Goal: Task Accomplishment & Management: Use online tool/utility

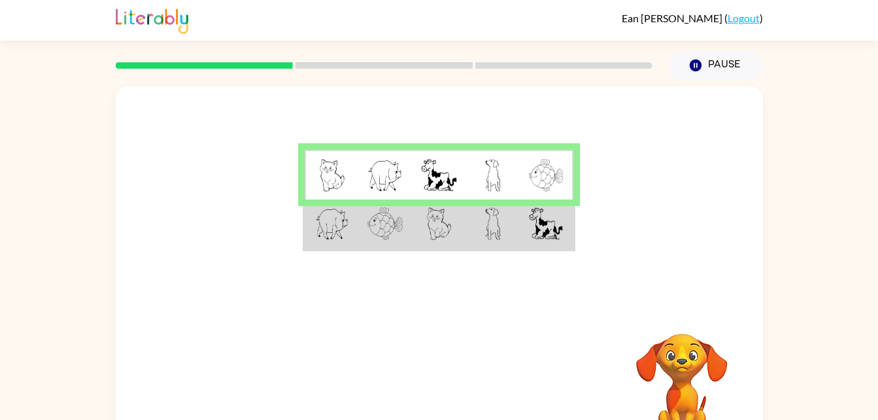
click at [345, 233] on img at bounding box center [332, 223] width 34 height 33
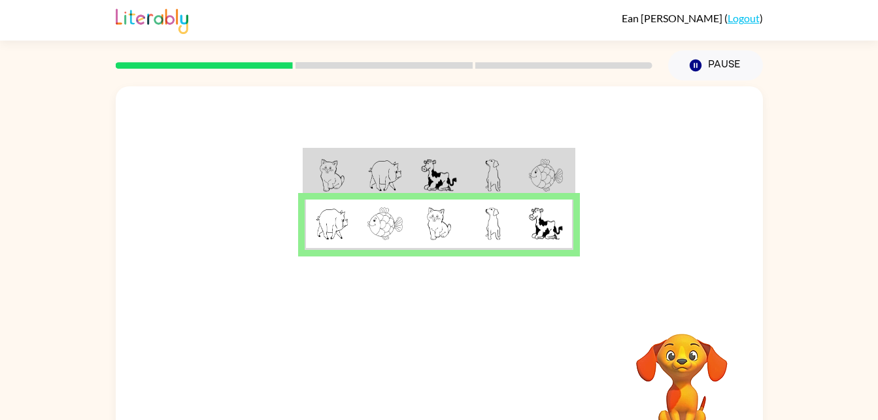
click at [379, 169] on img at bounding box center [384, 175] width 35 height 33
click at [496, 224] on img at bounding box center [493, 223] width 16 height 33
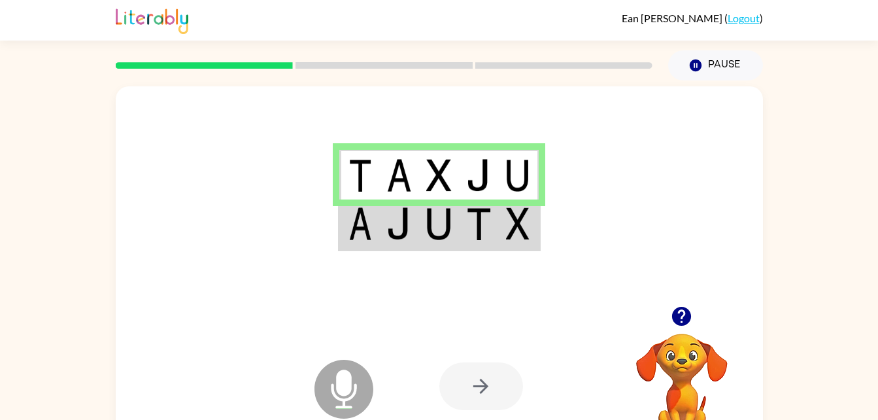
click at [350, 228] on img at bounding box center [361, 223] width 24 height 33
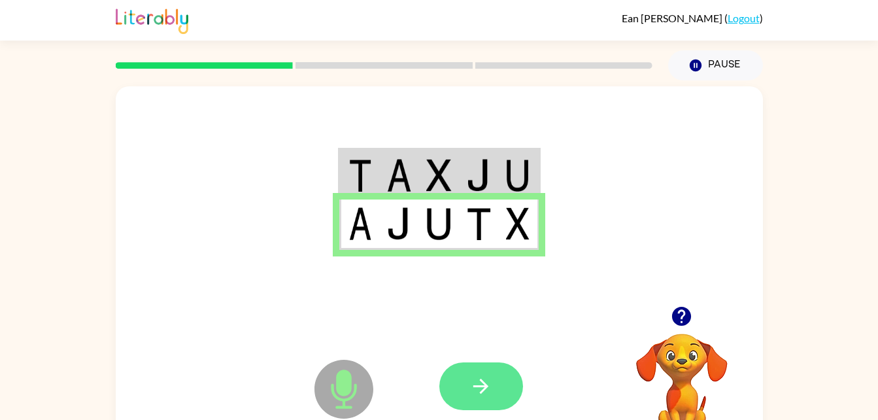
click at [483, 388] on icon "button" at bounding box center [480, 386] width 23 height 23
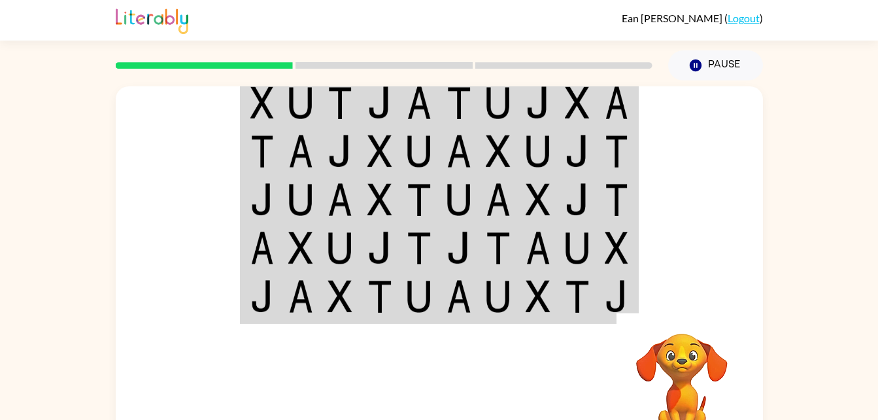
click at [269, 108] on img at bounding box center [262, 102] width 24 height 33
click at [256, 101] on img at bounding box center [262, 102] width 24 height 33
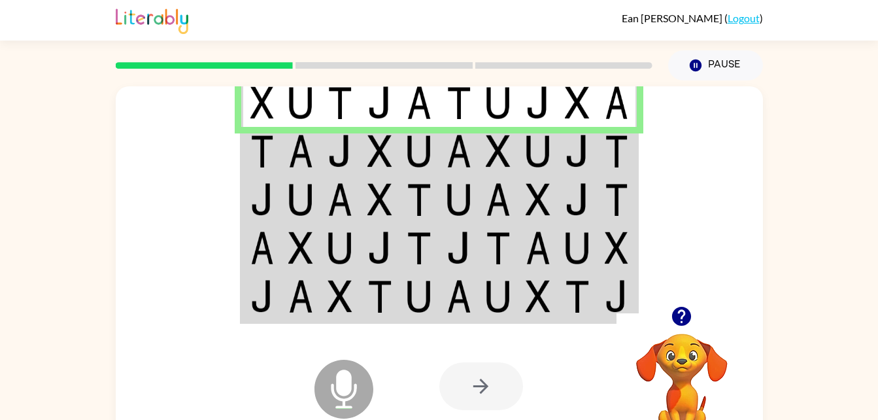
click at [295, 158] on img at bounding box center [300, 151] width 25 height 33
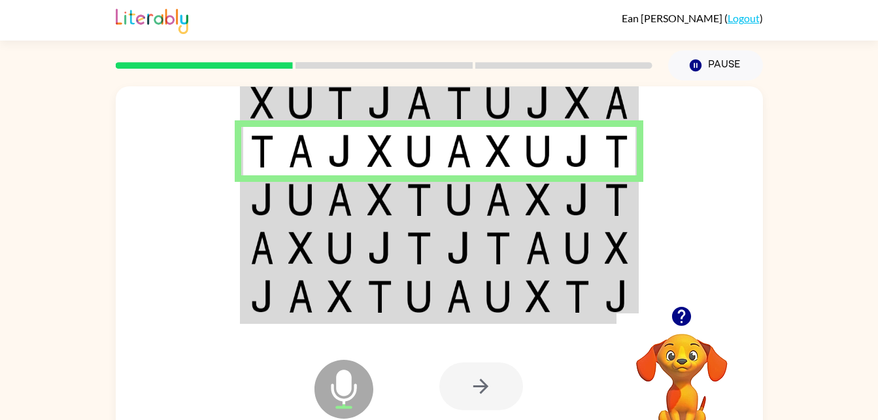
click at [540, 192] on img at bounding box center [538, 199] width 25 height 33
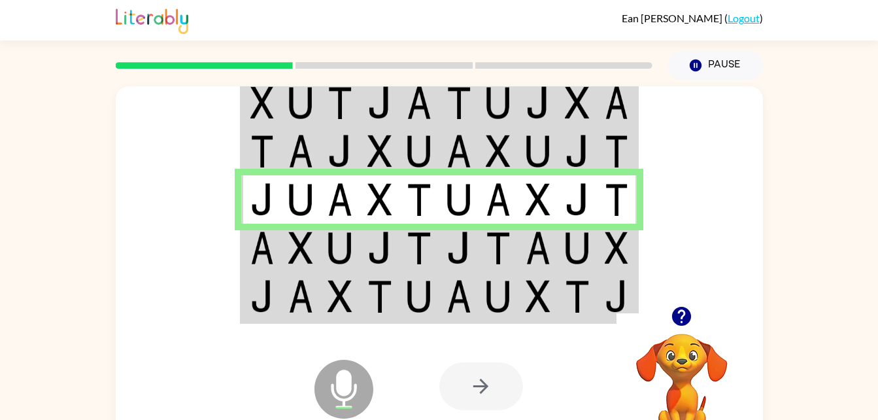
click at [260, 223] on td at bounding box center [261, 199] width 40 height 48
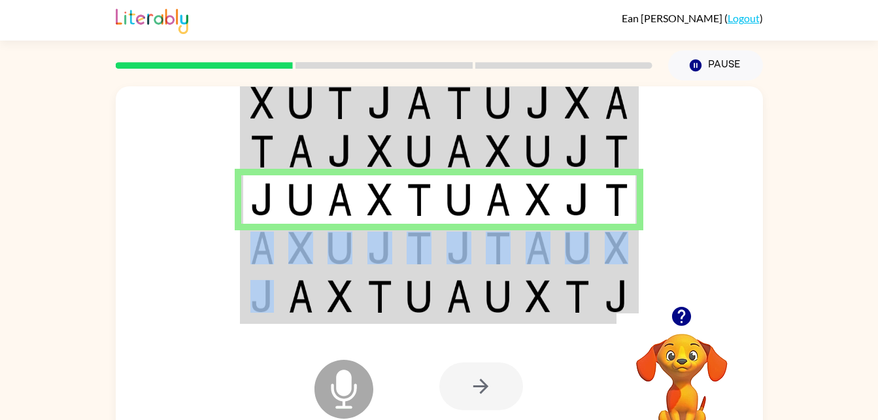
click at [262, 266] on tbody at bounding box center [439, 199] width 396 height 245
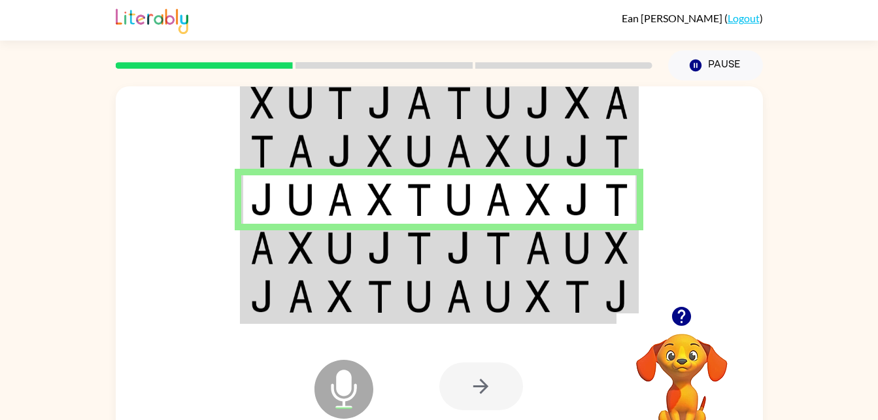
drag, startPoint x: 262, startPoint y: 266, endPoint x: 339, endPoint y: 275, distance: 77.6
click at [339, 275] on td at bounding box center [340, 297] width 40 height 50
click at [339, 269] on td at bounding box center [340, 248] width 40 height 48
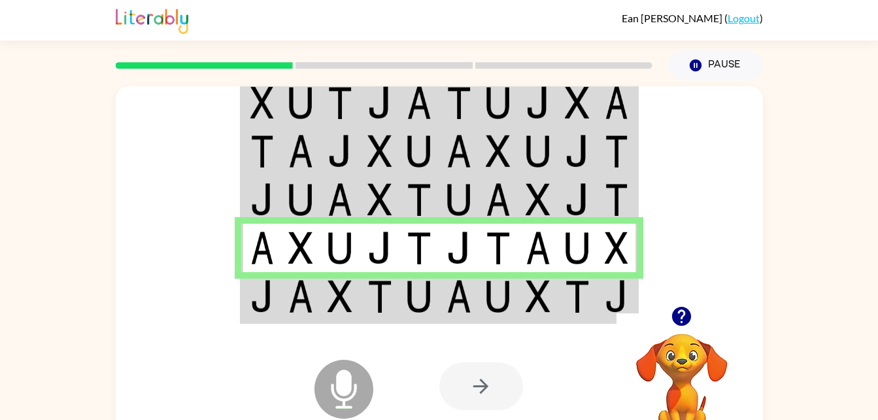
click at [390, 304] on img at bounding box center [379, 296] width 25 height 33
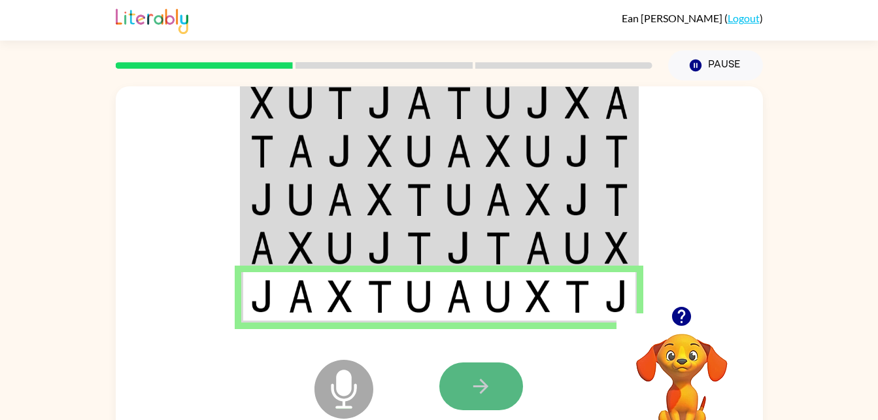
click at [453, 384] on button "button" at bounding box center [481, 386] width 84 height 48
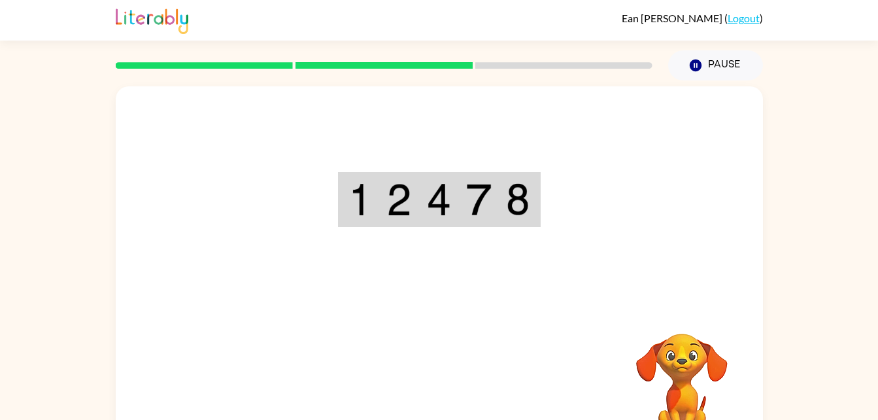
click at [453, 384] on div "Your browser must support playing .mp4 files to use Literably. Please try using…" at bounding box center [439, 272] width 647 height 373
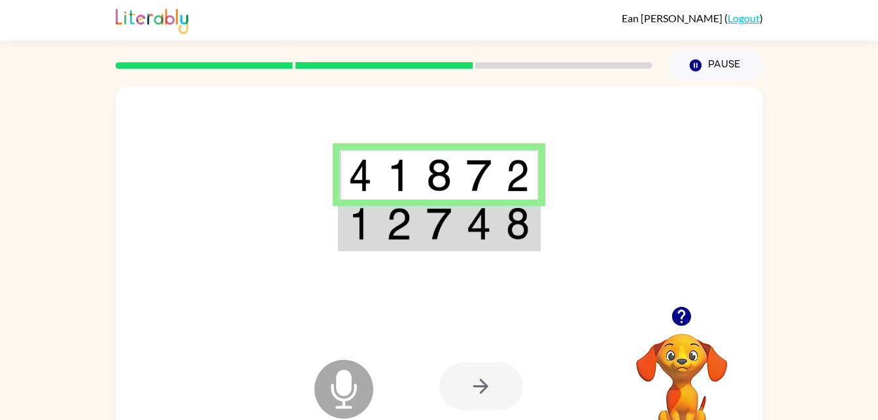
click at [389, 251] on table at bounding box center [439, 199] width 203 height 103
click at [426, 237] on img at bounding box center [438, 223] width 25 height 33
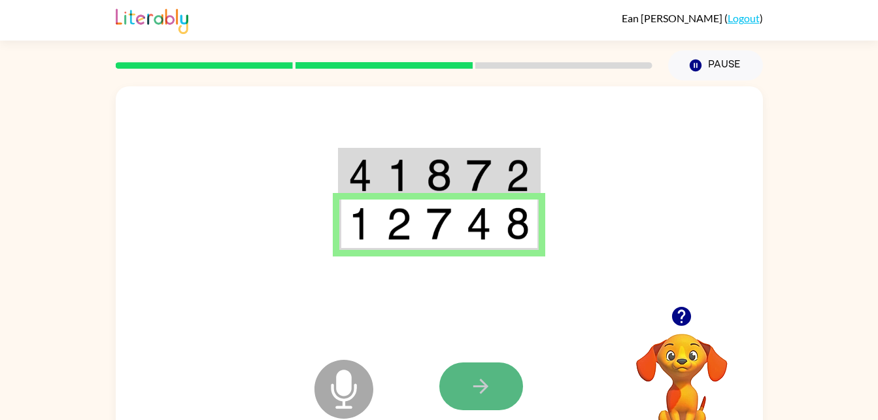
click at [459, 404] on button "button" at bounding box center [481, 386] width 84 height 48
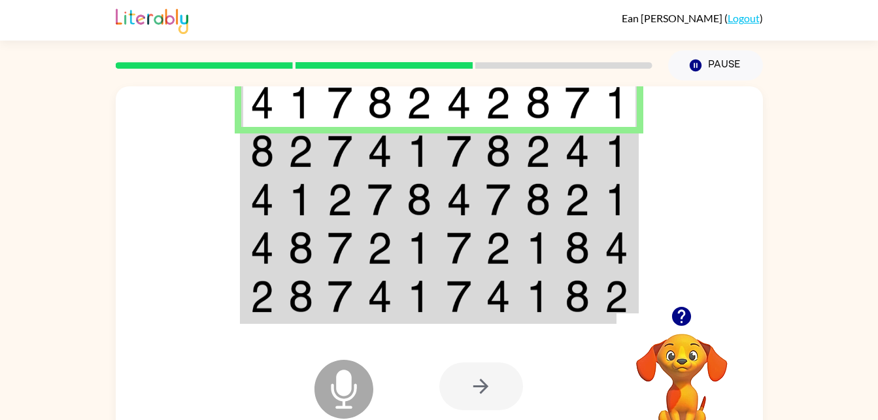
click at [324, 167] on td at bounding box center [340, 151] width 40 height 48
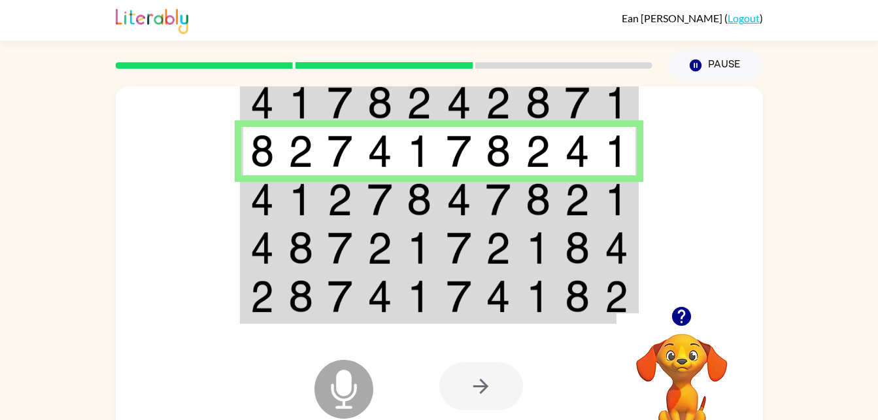
click at [267, 192] on img at bounding box center [262, 199] width 24 height 33
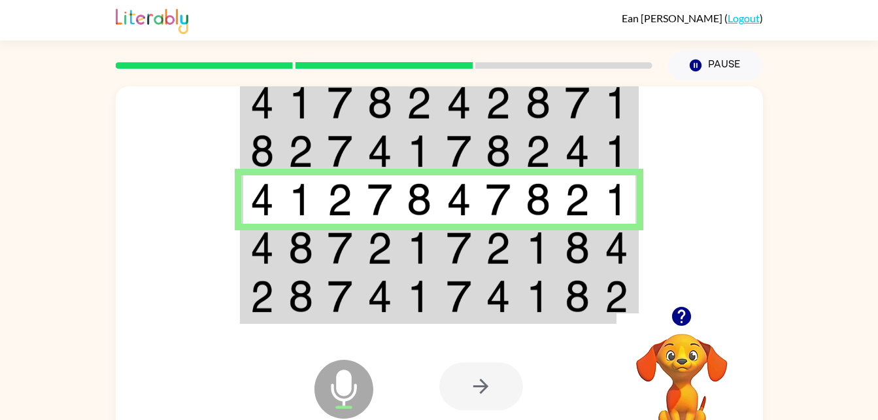
click at [324, 223] on td at bounding box center [340, 199] width 40 height 48
click at [326, 230] on td at bounding box center [340, 248] width 40 height 48
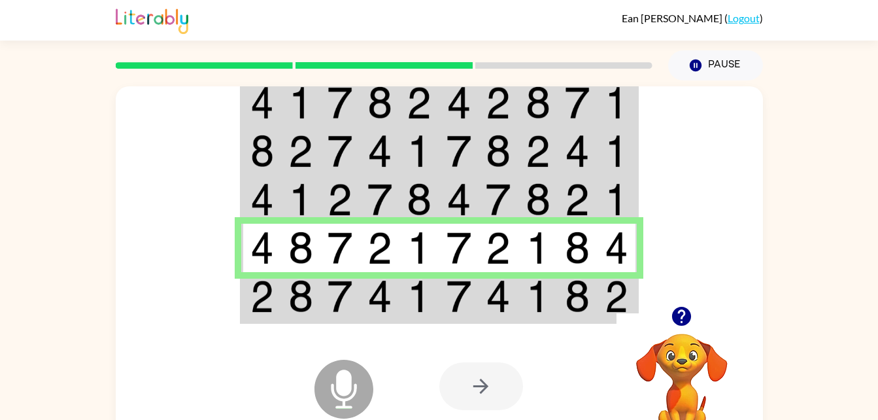
click at [359, 309] on td at bounding box center [340, 297] width 40 height 50
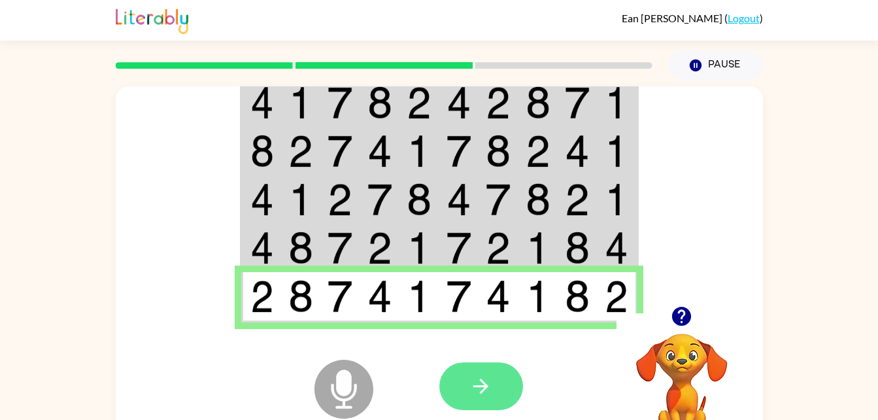
click at [483, 395] on icon "button" at bounding box center [480, 386] width 23 height 23
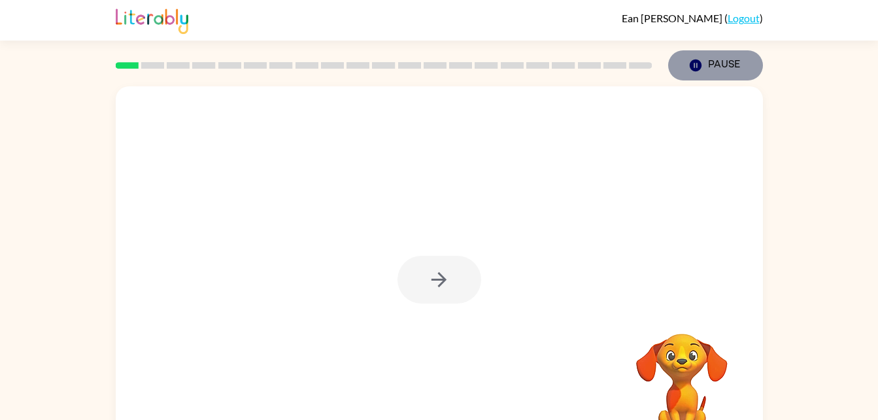
click at [700, 63] on icon "button" at bounding box center [695, 66] width 12 height 12
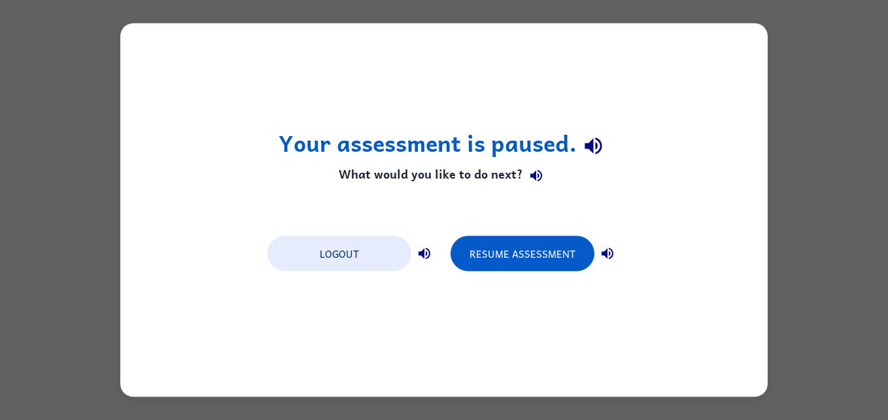
drag, startPoint x: 359, startPoint y: 253, endPoint x: 494, endPoint y: 375, distance: 181.9
click at [494, 375] on div "Your assessment is paused. What would you like to do next? Logout Resume Assess…" at bounding box center [443, 210] width 647 height 373
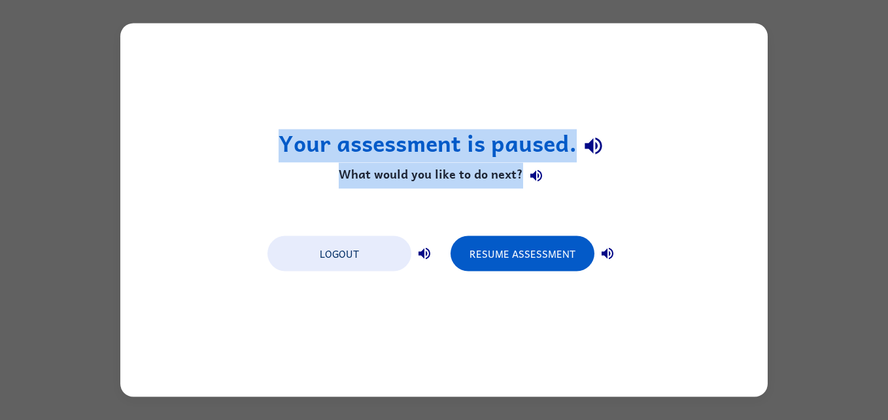
drag, startPoint x: 407, startPoint y: 357, endPoint x: 391, endPoint y: 417, distance: 61.5
click at [391, 417] on div "Your assessment is paused. What would you like to do next? Logout Resume Assess…" at bounding box center [444, 210] width 888 height 420
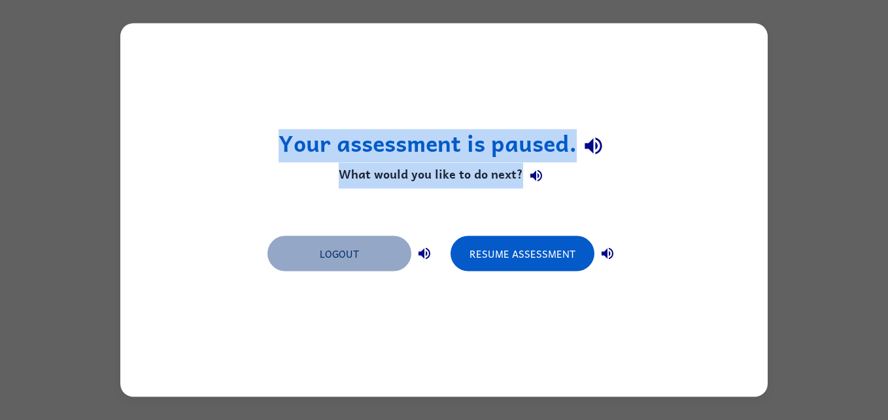
drag, startPoint x: 391, startPoint y: 417, endPoint x: 344, endPoint y: 269, distance: 155.1
click at [344, 269] on button "Logout" at bounding box center [339, 253] width 144 height 35
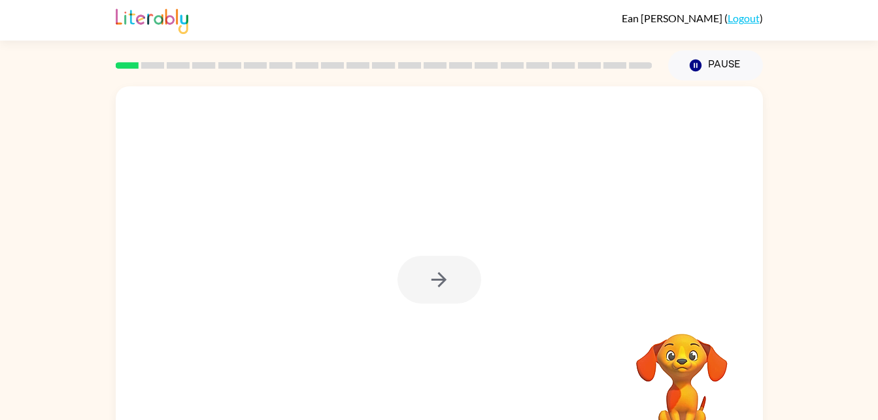
click at [437, 286] on div at bounding box center [440, 280] width 84 height 48
click at [437, 286] on icon "button" at bounding box center [439, 279] width 23 height 23
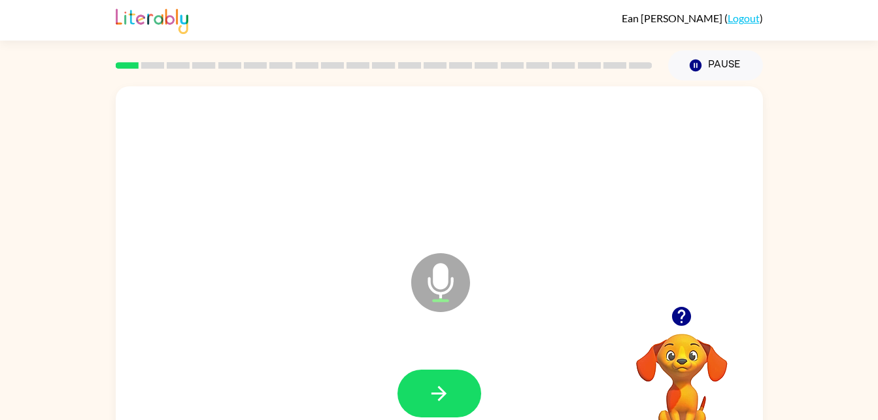
click at [491, 384] on div at bounding box center [439, 393] width 621 height 107
click at [683, 314] on icon "button" at bounding box center [681, 316] width 19 height 19
click at [451, 279] on icon at bounding box center [440, 282] width 59 height 59
click at [681, 310] on icon "button" at bounding box center [681, 316] width 23 height 23
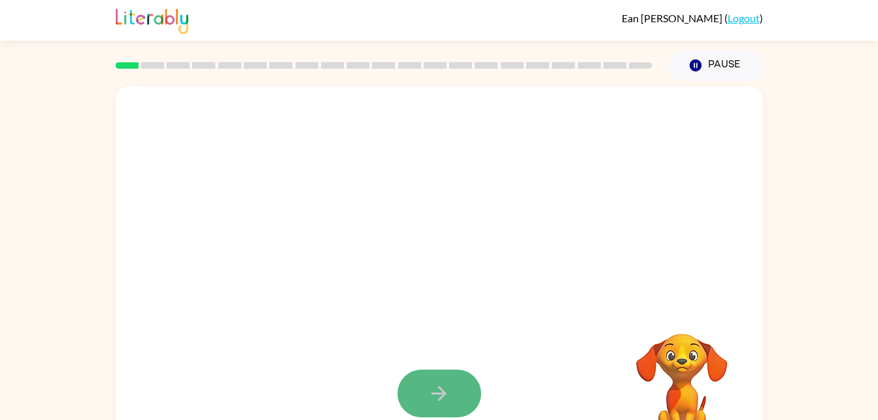
click at [425, 406] on button "button" at bounding box center [440, 393] width 84 height 48
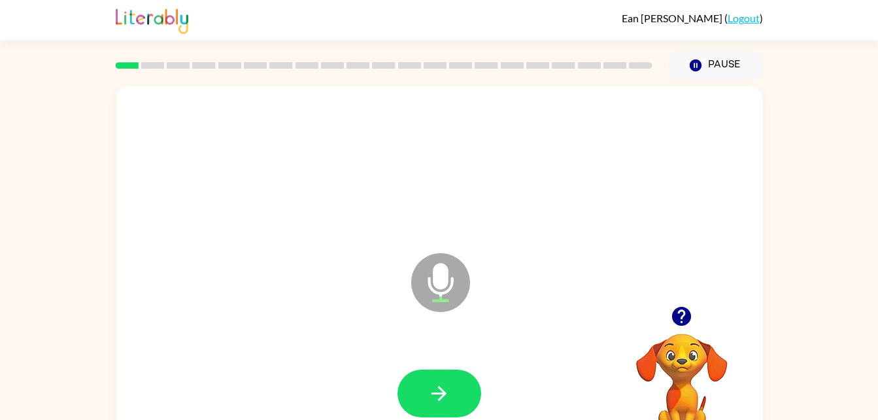
click at [639, 66] on rect at bounding box center [640, 65] width 23 height 7
click at [160, 63] on rect at bounding box center [152, 65] width 23 height 7
click at [455, 395] on button "button" at bounding box center [440, 393] width 84 height 48
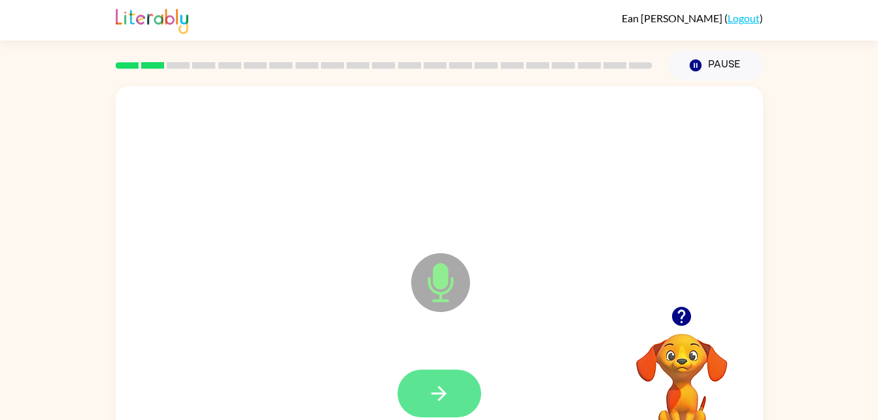
click at [456, 401] on button "button" at bounding box center [440, 393] width 84 height 48
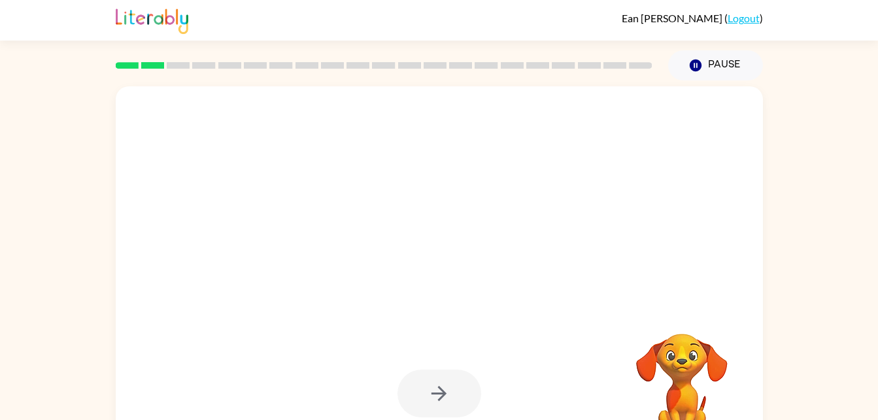
click at [456, 401] on div at bounding box center [440, 393] width 84 height 48
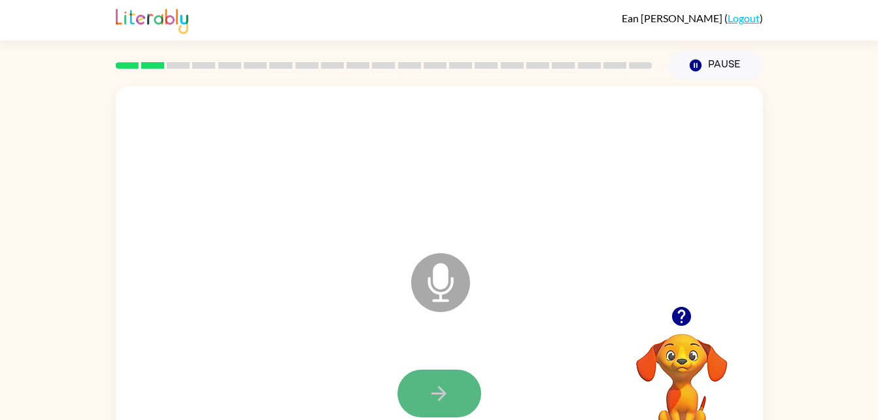
click at [447, 411] on button "button" at bounding box center [440, 393] width 84 height 48
click at [475, 370] on div at bounding box center [440, 393] width 84 height 48
click at [445, 400] on icon "button" at bounding box center [439, 393] width 23 height 23
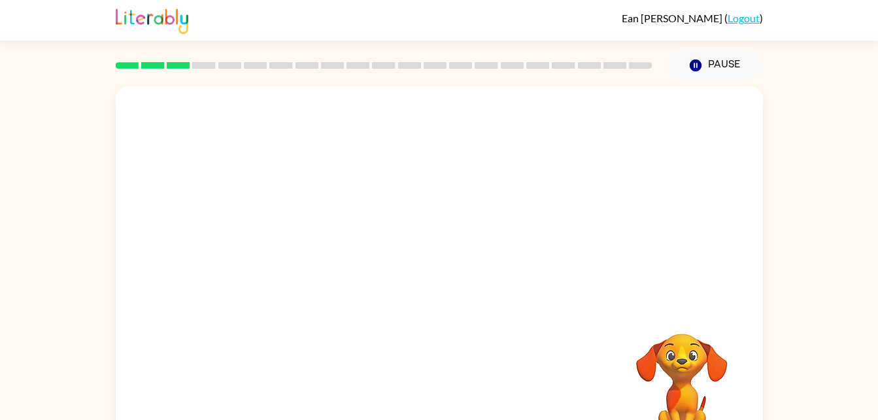
click at [445, 400] on div at bounding box center [439, 393] width 621 height 107
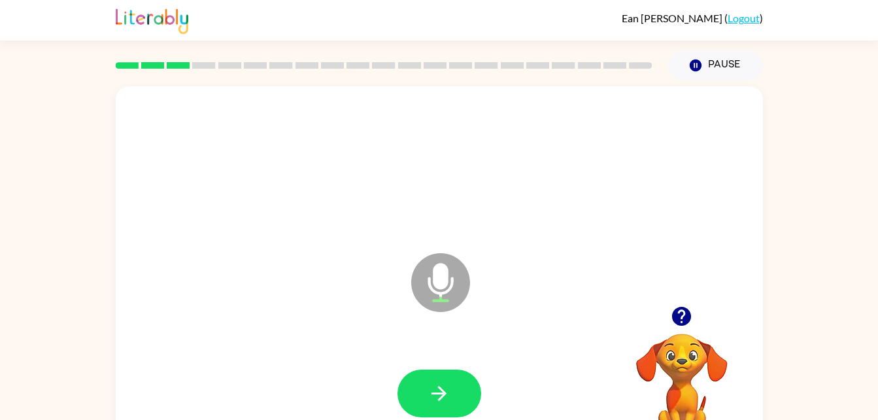
click at [445, 400] on div at bounding box center [439, 393] width 621 height 107
click at [445, 400] on icon "button" at bounding box center [439, 393] width 23 height 23
click at [435, 402] on icon "button" at bounding box center [439, 393] width 23 height 23
drag, startPoint x: 435, startPoint y: 402, endPoint x: 429, endPoint y: 386, distance: 17.4
click at [429, 386] on icon "button" at bounding box center [439, 393] width 23 height 23
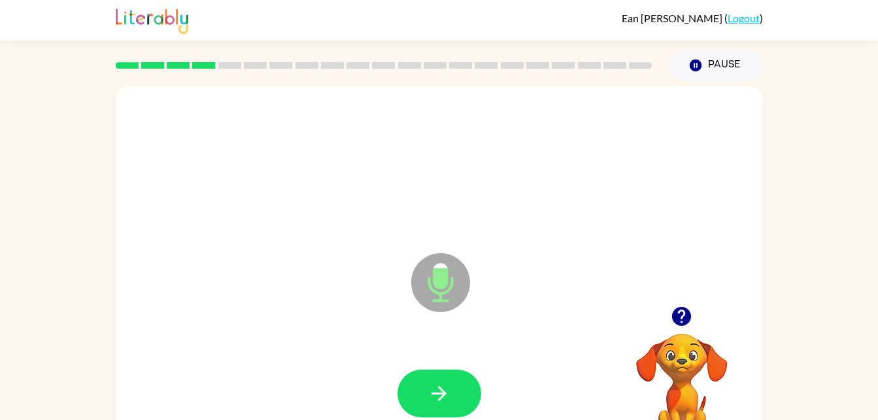
click at [432, 407] on button "button" at bounding box center [440, 393] width 84 height 48
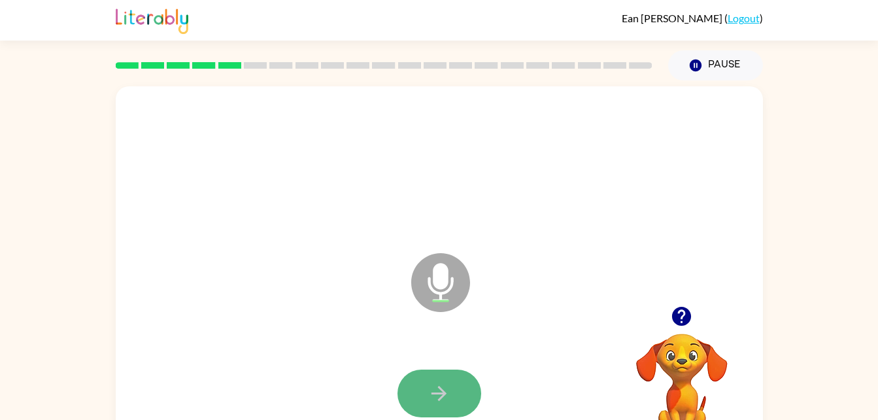
click at [430, 402] on icon "button" at bounding box center [439, 393] width 23 height 23
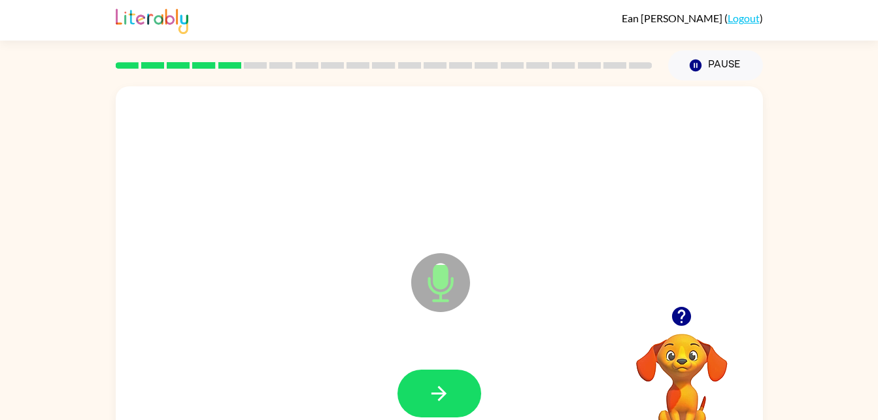
click at [430, 402] on icon "button" at bounding box center [439, 393] width 23 height 23
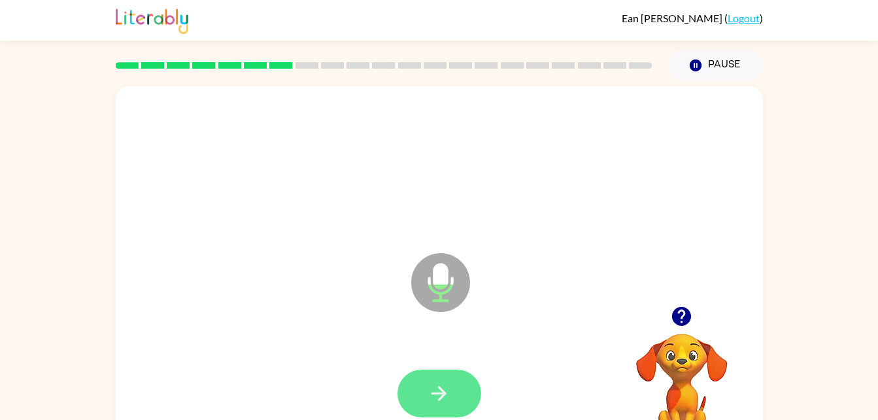
click at [424, 393] on button "button" at bounding box center [440, 393] width 84 height 48
click at [441, 397] on icon "button" at bounding box center [439, 393] width 15 height 15
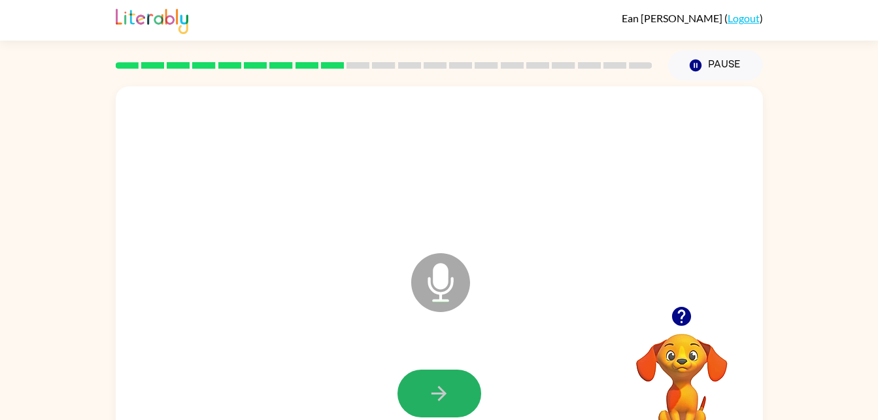
click at [439, 398] on icon "button" at bounding box center [439, 393] width 23 height 23
click at [441, 396] on icon "button" at bounding box center [439, 393] width 23 height 23
click at [437, 386] on icon "button" at bounding box center [439, 393] width 23 height 23
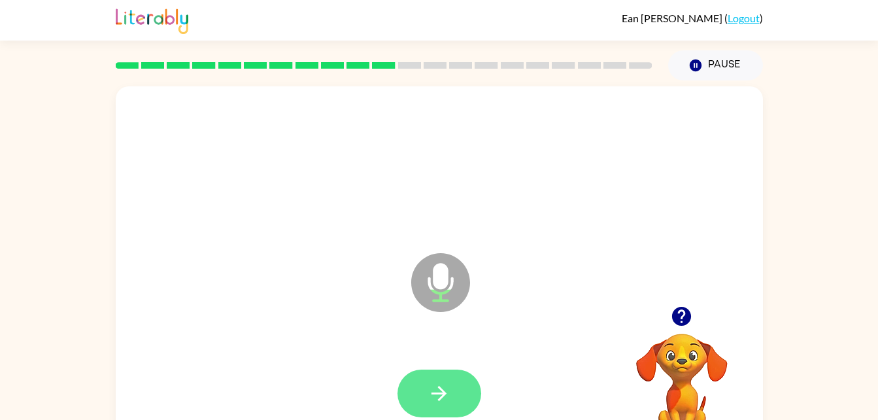
click at [438, 379] on button "button" at bounding box center [440, 393] width 84 height 48
click at [439, 374] on button "button" at bounding box center [440, 393] width 84 height 48
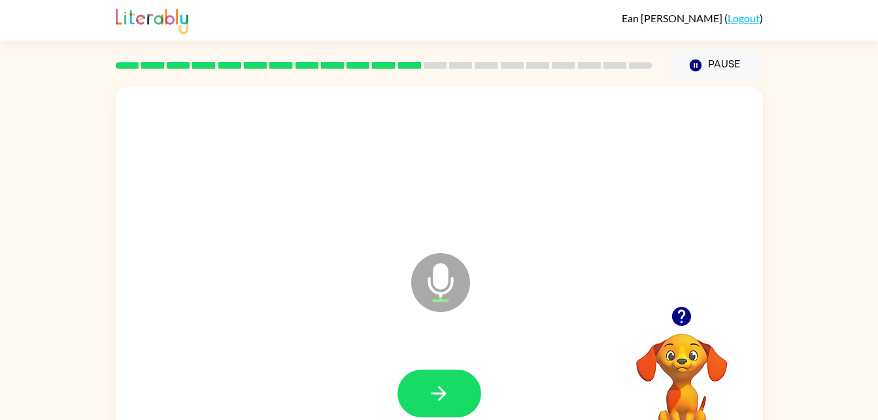
click at [439, 367] on div at bounding box center [439, 393] width 621 height 107
click at [434, 379] on button "button" at bounding box center [440, 393] width 84 height 48
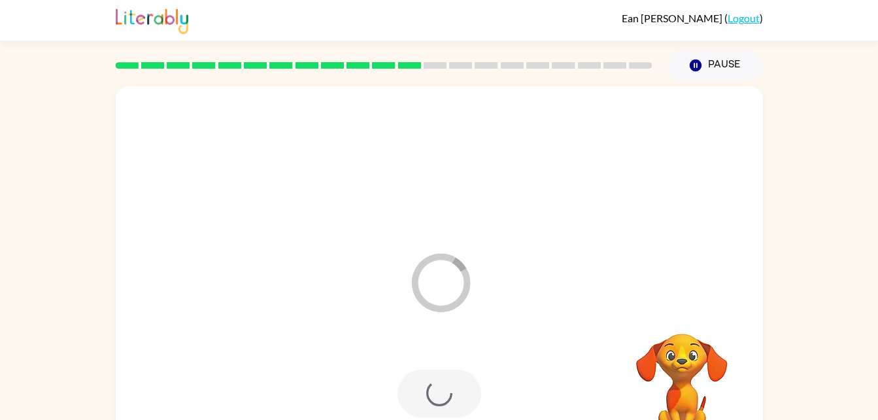
click at [434, 379] on div at bounding box center [440, 393] width 84 height 48
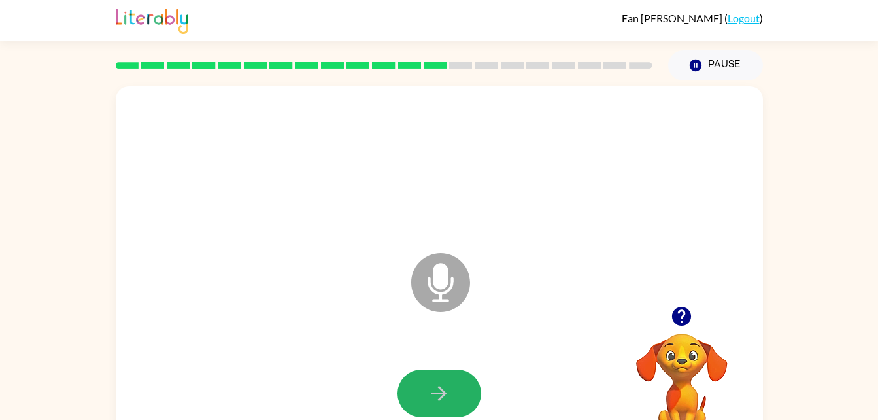
click at [435, 384] on icon "button" at bounding box center [439, 393] width 23 height 23
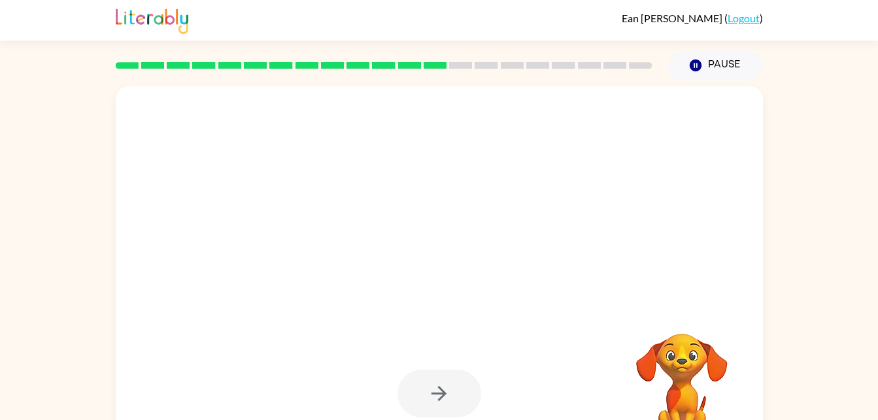
click at [435, 384] on div at bounding box center [440, 393] width 84 height 48
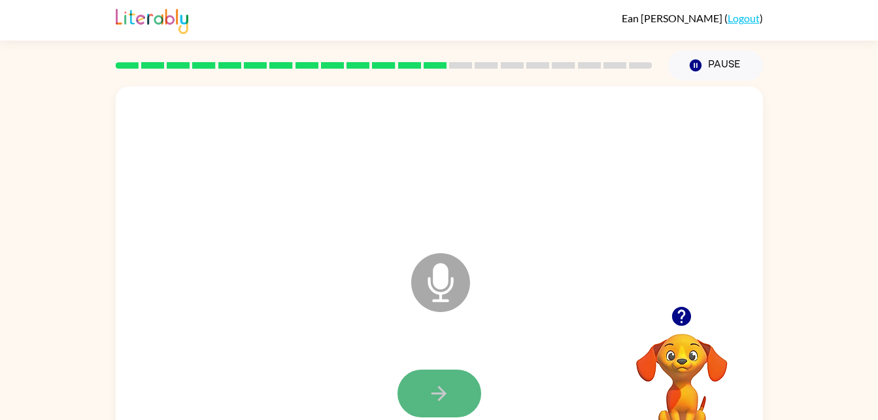
click at [433, 377] on button "button" at bounding box center [440, 393] width 84 height 48
click at [435, 375] on button "button" at bounding box center [440, 393] width 84 height 48
click at [434, 390] on icon "button" at bounding box center [439, 393] width 23 height 23
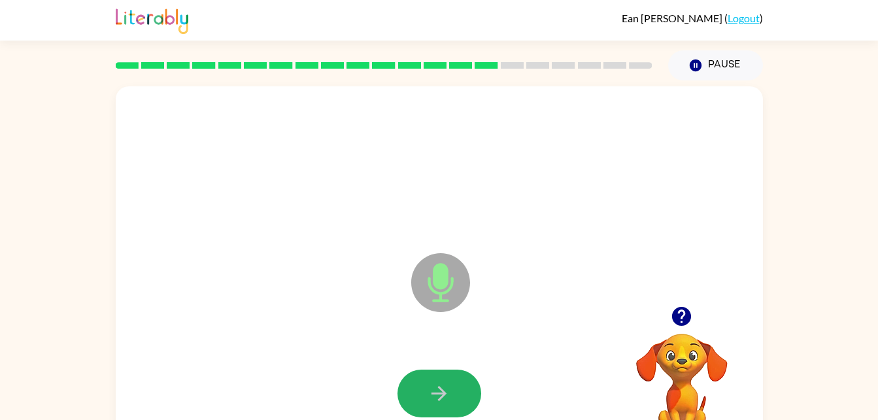
click at [451, 397] on button "button" at bounding box center [440, 393] width 84 height 48
click at [440, 370] on button "button" at bounding box center [440, 393] width 84 height 48
click at [443, 388] on icon "button" at bounding box center [439, 393] width 23 height 23
click at [444, 399] on icon "button" at bounding box center [439, 393] width 23 height 23
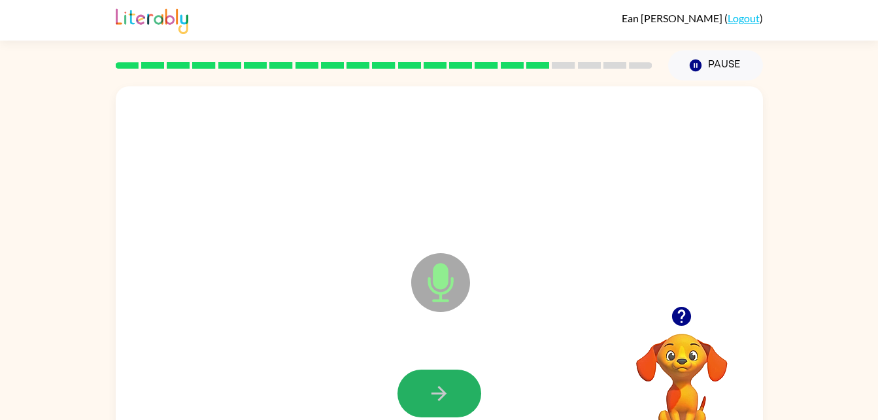
click at [444, 399] on icon "button" at bounding box center [439, 393] width 23 height 23
click at [442, 399] on icon "button" at bounding box center [439, 393] width 23 height 23
click at [627, 377] on video "Your browser must support playing .mp4 files to use Literably. Please try using…" at bounding box center [682, 378] width 131 height 131
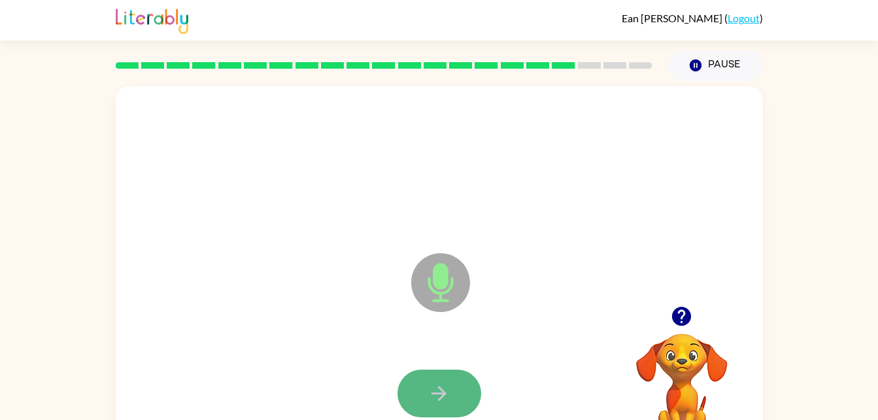
drag, startPoint x: 407, startPoint y: 409, endPoint x: 403, endPoint y: 399, distance: 11.4
click at [403, 399] on button "button" at bounding box center [440, 393] width 84 height 48
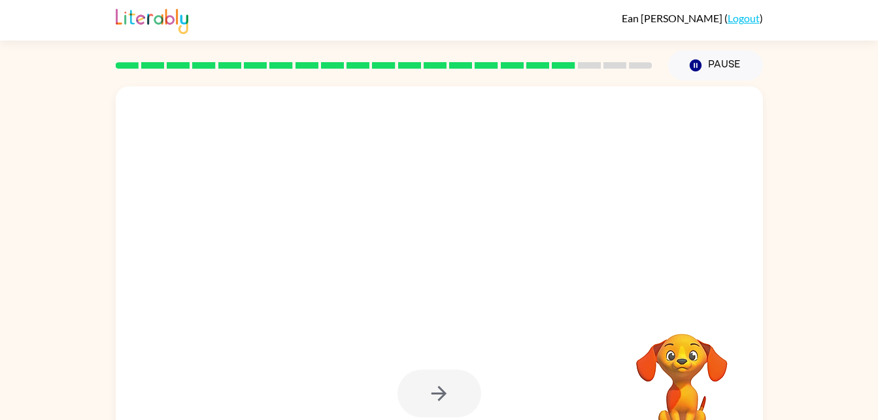
click at [403, 399] on div at bounding box center [440, 393] width 84 height 48
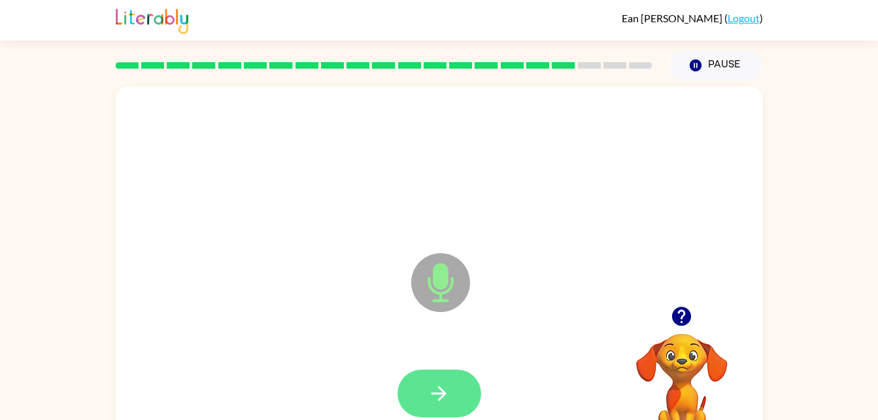
click at [443, 373] on button "button" at bounding box center [440, 393] width 84 height 48
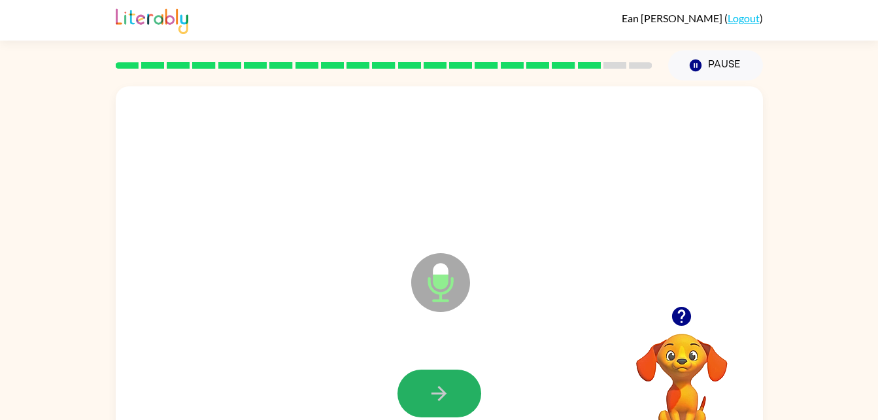
click at [443, 373] on button "button" at bounding box center [440, 393] width 84 height 48
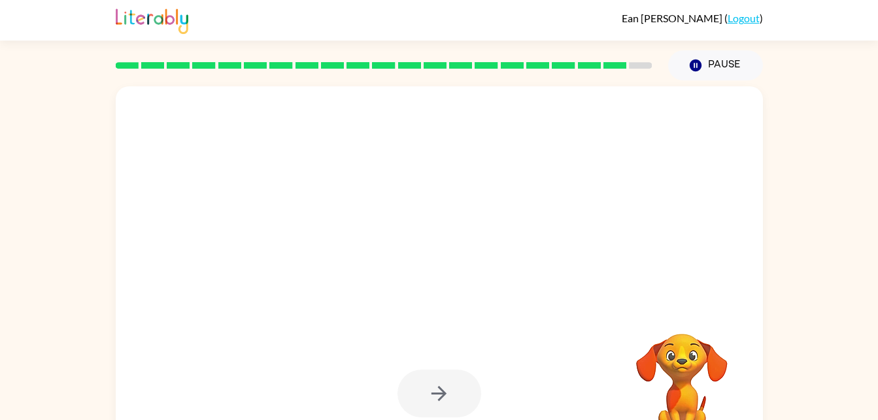
click at [443, 377] on div at bounding box center [440, 393] width 84 height 48
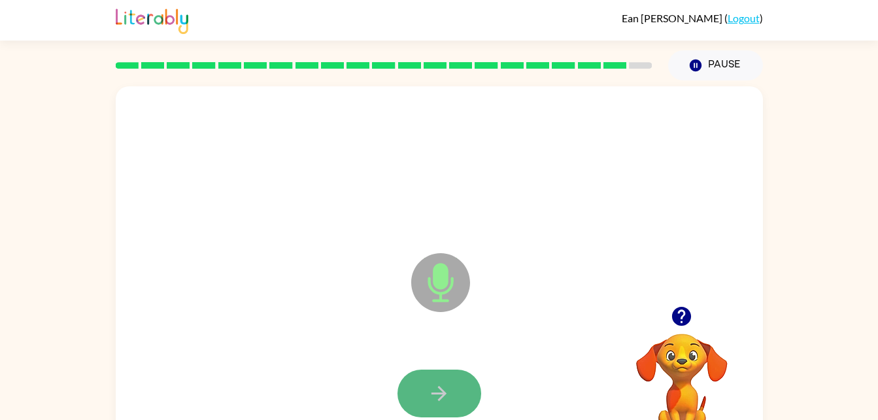
click at [401, 390] on button "button" at bounding box center [440, 393] width 84 height 48
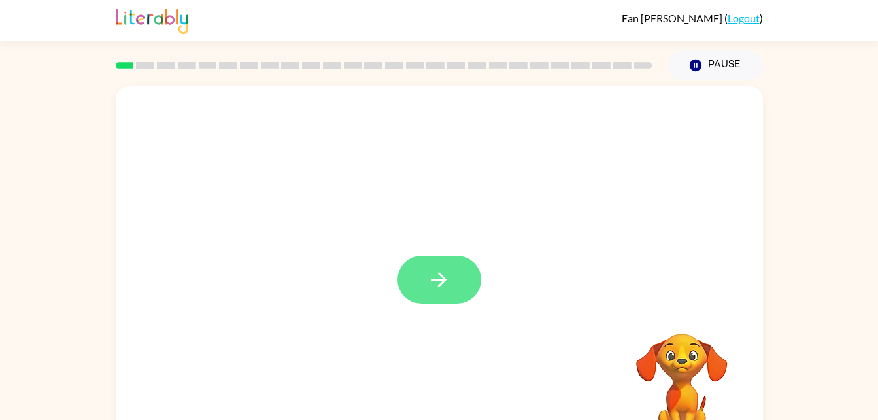
click at [420, 256] on button "button" at bounding box center [440, 280] width 84 height 48
click at [420, 256] on div at bounding box center [408, 249] width 558 height 47
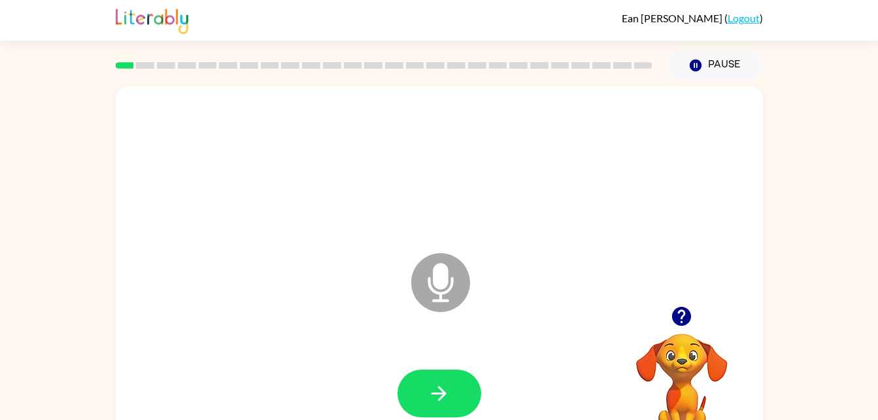
click at [632, 309] on div "Microphone The Microphone is here when it is your turn to talk Your browser mus…" at bounding box center [439, 272] width 647 height 373
click at [423, 403] on button "button" at bounding box center [440, 393] width 84 height 48
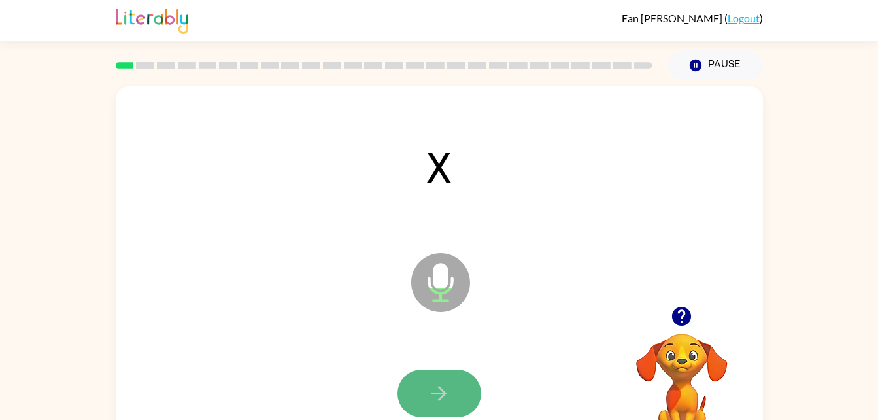
click at [428, 383] on icon "button" at bounding box center [439, 393] width 23 height 23
click at [433, 388] on icon "button" at bounding box center [439, 393] width 23 height 23
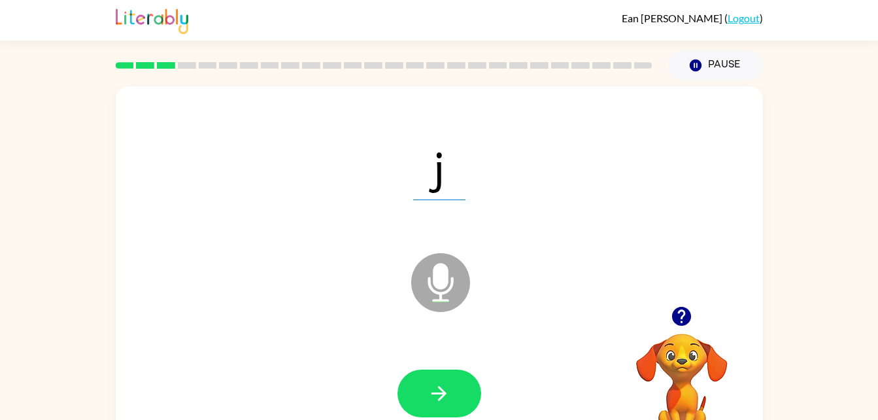
drag, startPoint x: 447, startPoint y: 390, endPoint x: 411, endPoint y: 453, distance: 73.2
click at [411, 419] on html "[PERSON_NAME] ( Logout ) Pause Pause j Microphone The Microphone is here when i…" at bounding box center [439, 230] width 878 height 460
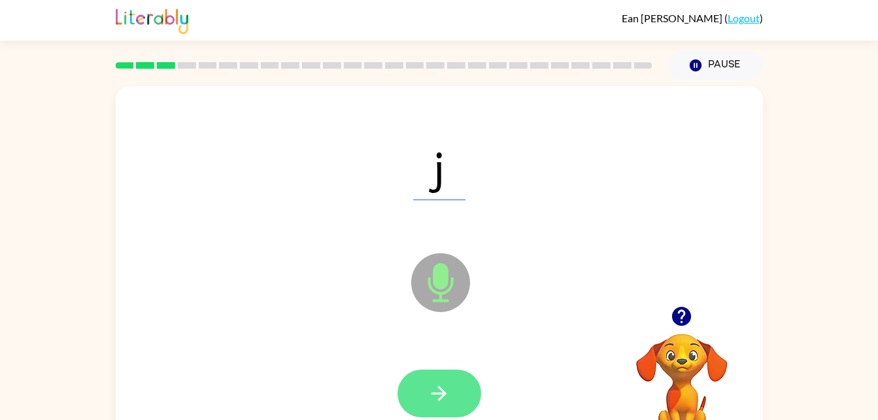
click at [433, 389] on icon "button" at bounding box center [439, 393] width 23 height 23
click at [457, 377] on button "button" at bounding box center [440, 393] width 84 height 48
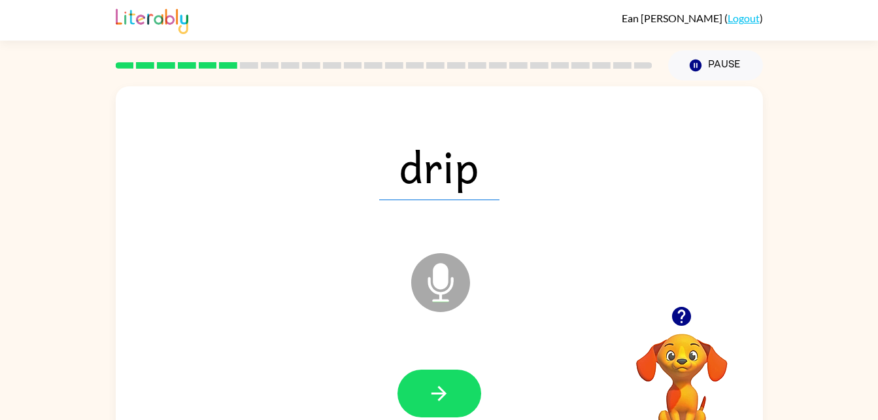
drag, startPoint x: 457, startPoint y: 377, endPoint x: 443, endPoint y: 397, distance: 24.3
click at [443, 397] on icon "button" at bounding box center [439, 393] width 15 height 15
click at [448, 398] on icon "button" at bounding box center [439, 393] width 23 height 23
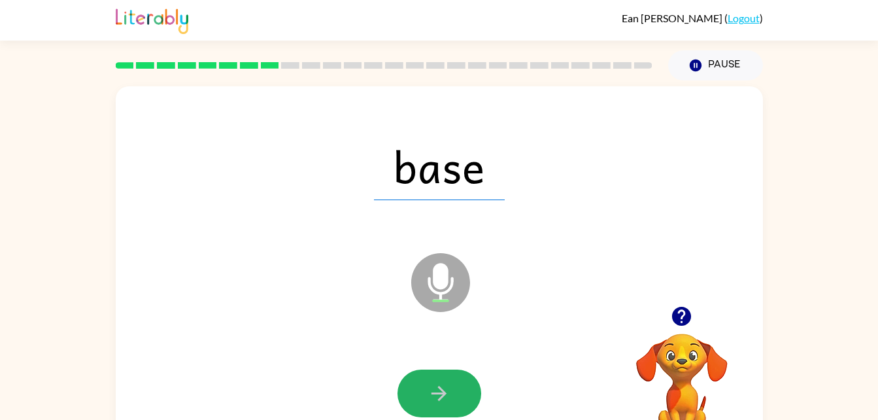
click at [448, 398] on icon "button" at bounding box center [439, 393] width 23 height 23
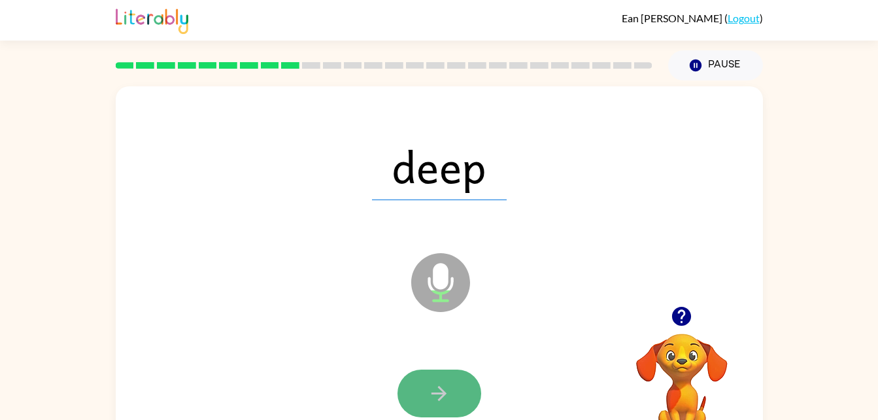
click at [425, 381] on button "button" at bounding box center [440, 393] width 84 height 48
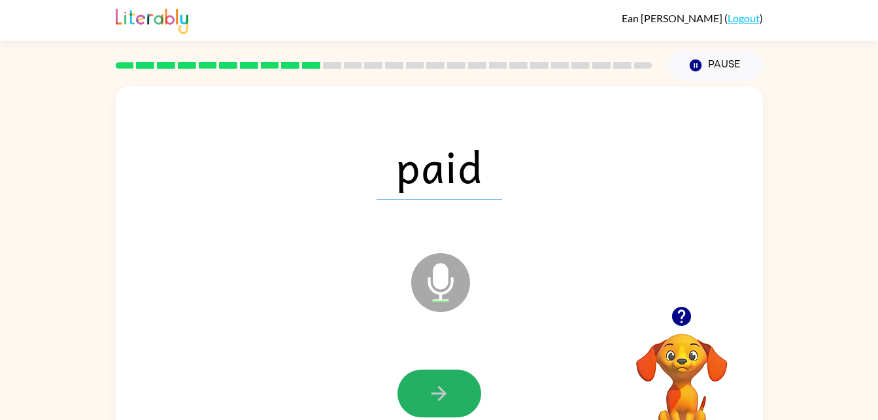
click at [425, 381] on button "button" at bounding box center [440, 393] width 84 height 48
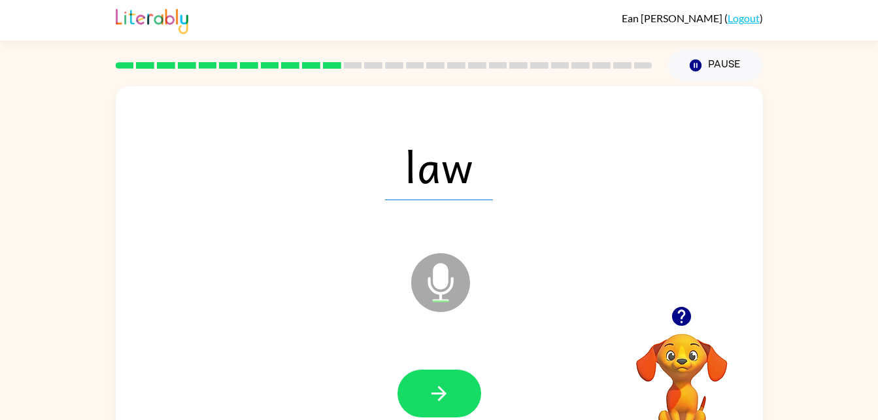
click at [458, 345] on icon "Microphone The Microphone is here when it is your turn to talk" at bounding box center [506, 299] width 196 height 98
click at [438, 375] on button "button" at bounding box center [440, 393] width 84 height 48
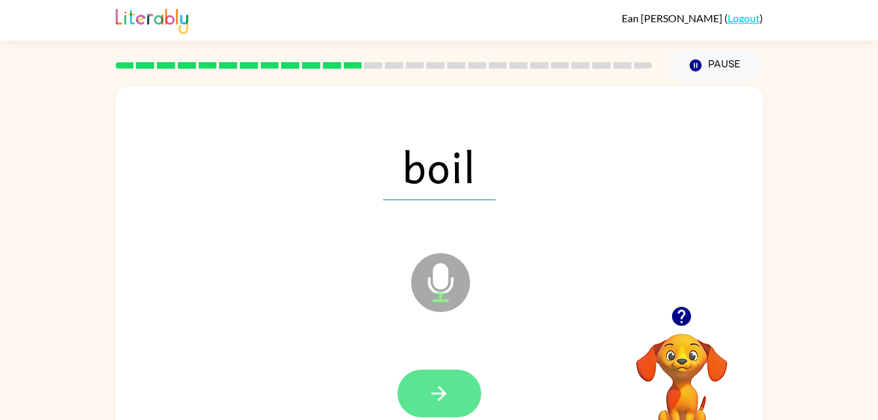
click at [452, 387] on button "button" at bounding box center [440, 393] width 84 height 48
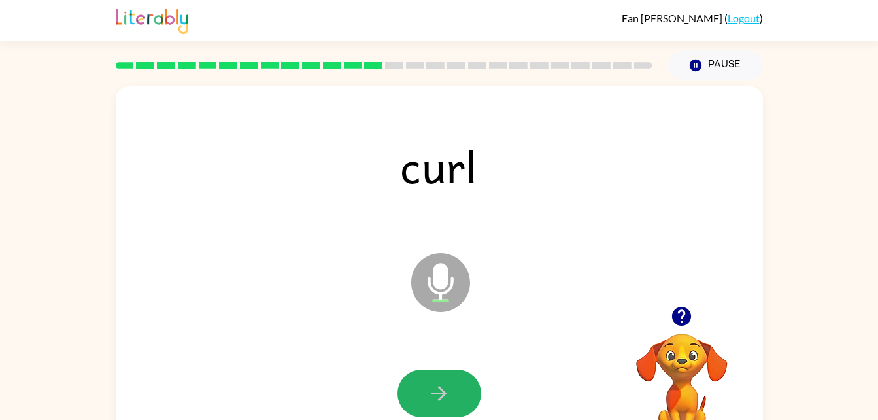
click at [452, 387] on button "button" at bounding box center [440, 393] width 84 height 48
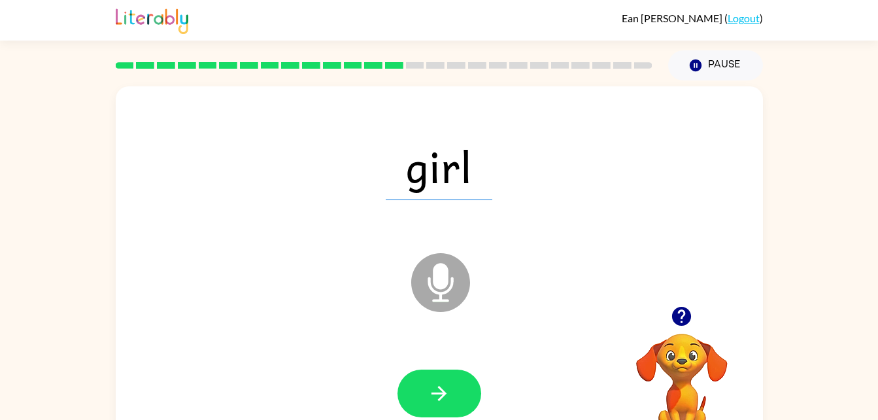
click at [452, 387] on button "button" at bounding box center [440, 393] width 84 height 48
drag, startPoint x: 454, startPoint y: 397, endPoint x: 444, endPoint y: 383, distance: 17.8
click at [444, 383] on button "button" at bounding box center [440, 393] width 84 height 48
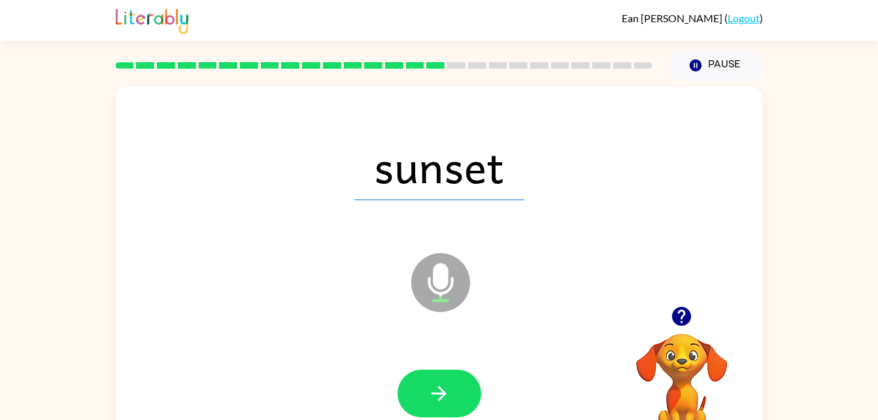
click at [444, 383] on div at bounding box center [440, 393] width 84 height 48
click at [444, 383] on icon "button" at bounding box center [439, 393] width 23 height 23
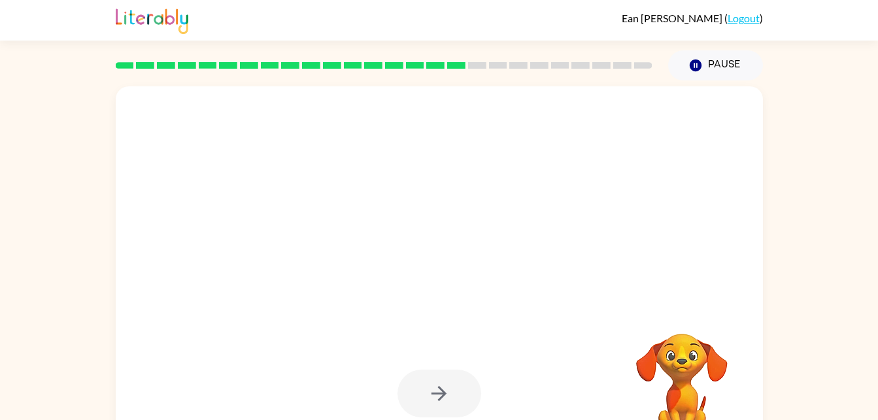
click at [443, 383] on div at bounding box center [440, 393] width 84 height 48
click at [437, 386] on div at bounding box center [440, 393] width 84 height 48
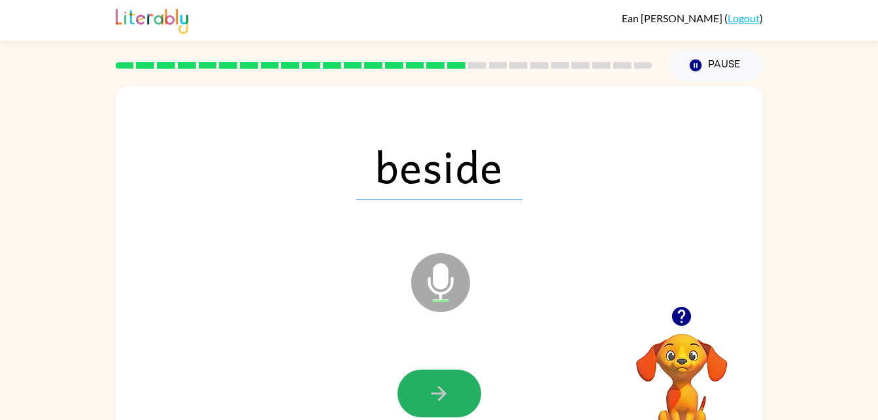
click at [437, 386] on icon "button" at bounding box center [439, 393] width 23 height 23
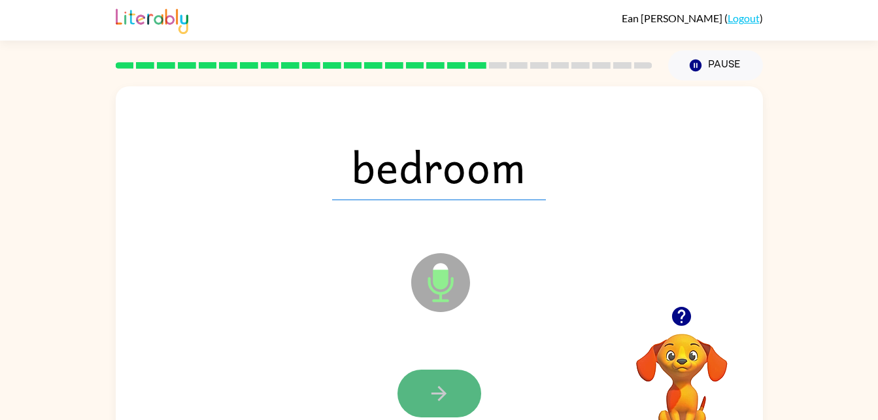
click at [461, 375] on button "button" at bounding box center [440, 393] width 84 height 48
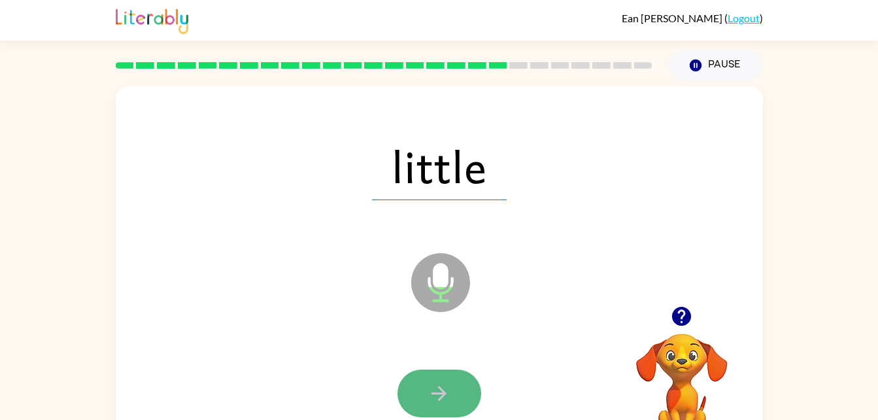
click at [458, 384] on button "button" at bounding box center [440, 393] width 84 height 48
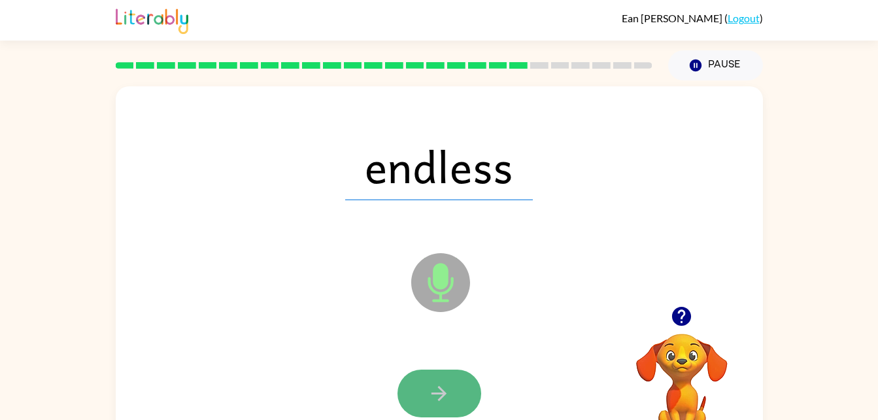
click at [456, 401] on button "button" at bounding box center [440, 393] width 84 height 48
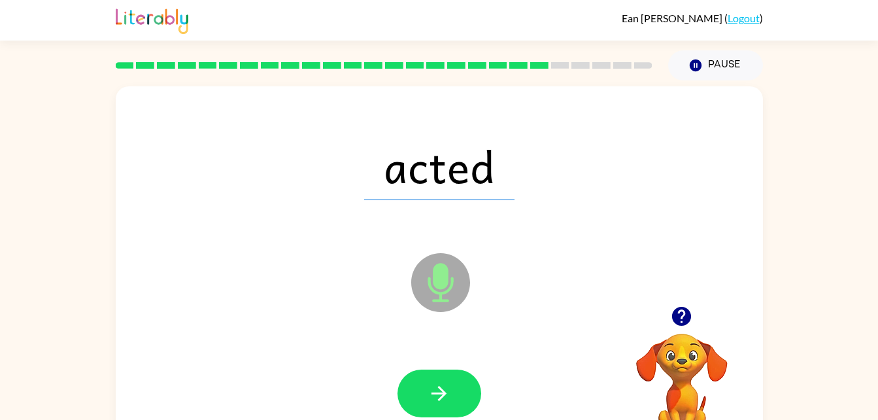
click at [456, 401] on button "button" at bounding box center [440, 393] width 84 height 48
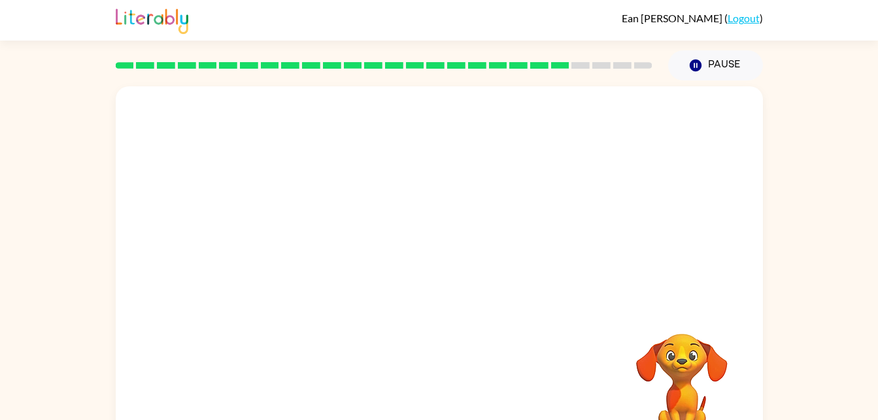
click at [456, 401] on div "Your browser must support playing .mp4 files to use Literably. Please try using…" at bounding box center [439, 272] width 647 height 373
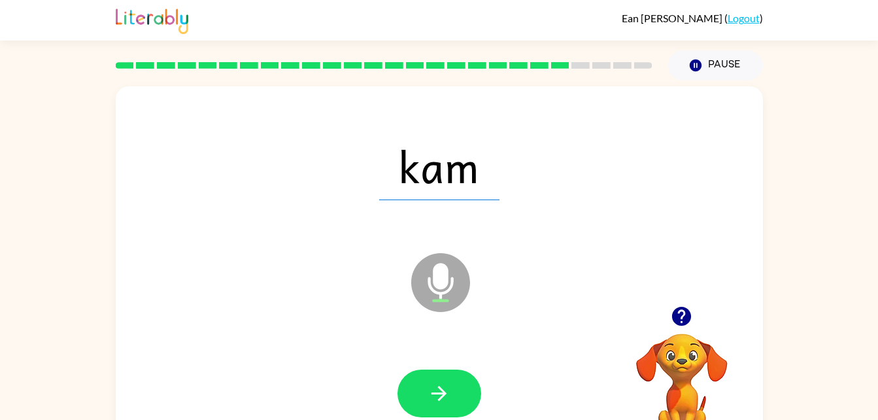
click at [456, 401] on button "button" at bounding box center [440, 393] width 84 height 48
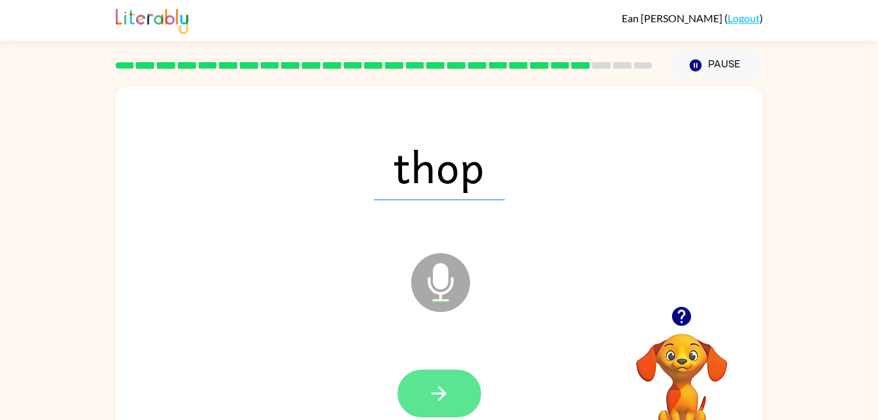
click at [456, 406] on button "button" at bounding box center [440, 393] width 84 height 48
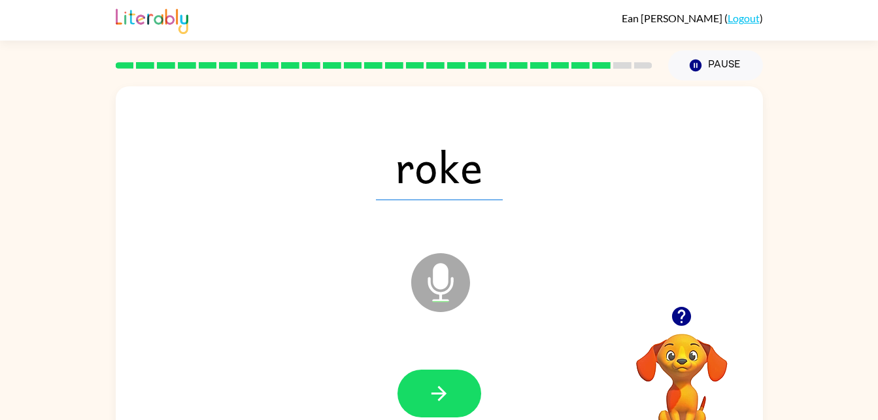
click at [456, 406] on button "button" at bounding box center [440, 393] width 84 height 48
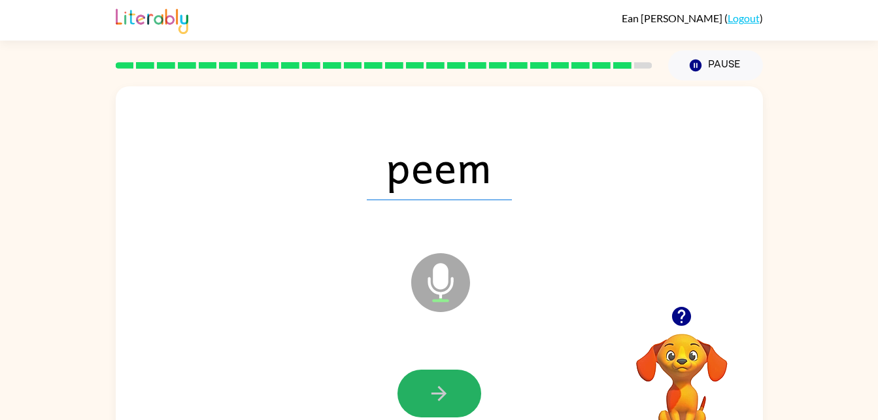
click at [456, 406] on button "button" at bounding box center [440, 393] width 84 height 48
